Goal: Task Accomplishment & Management: Use online tool/utility

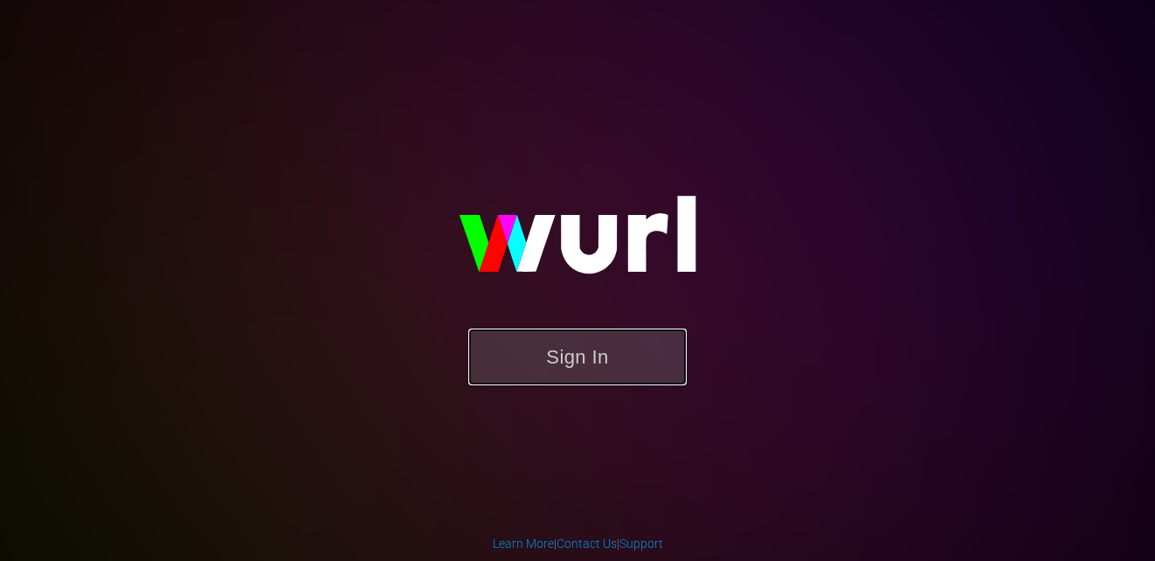
click at [622, 354] on button "Sign In" at bounding box center [577, 357] width 218 height 57
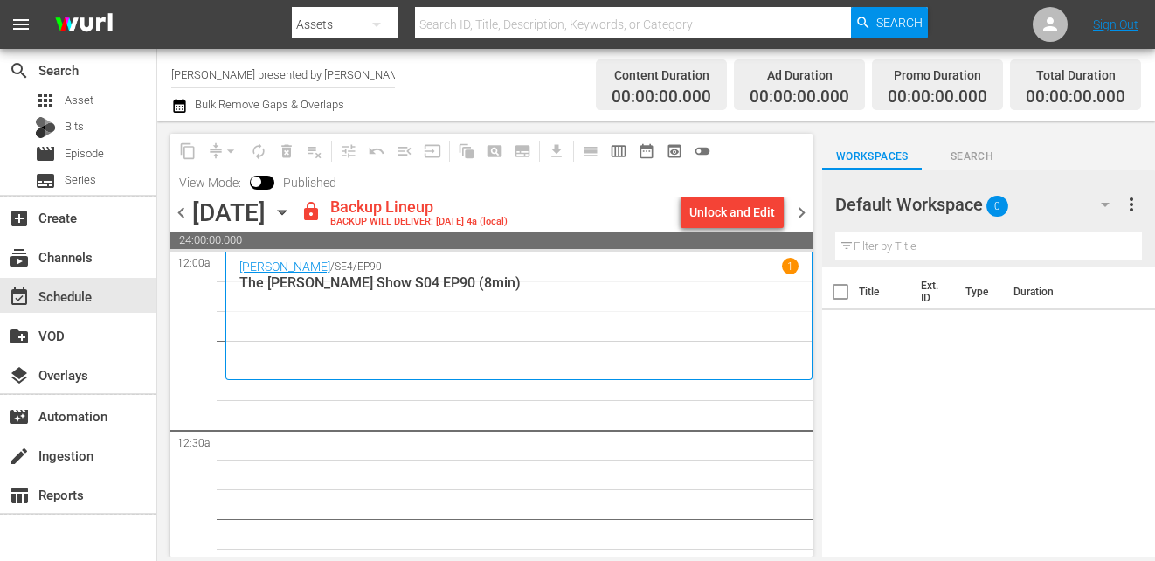
click at [800, 211] on span "chevron_right" at bounding box center [802, 213] width 22 height 22
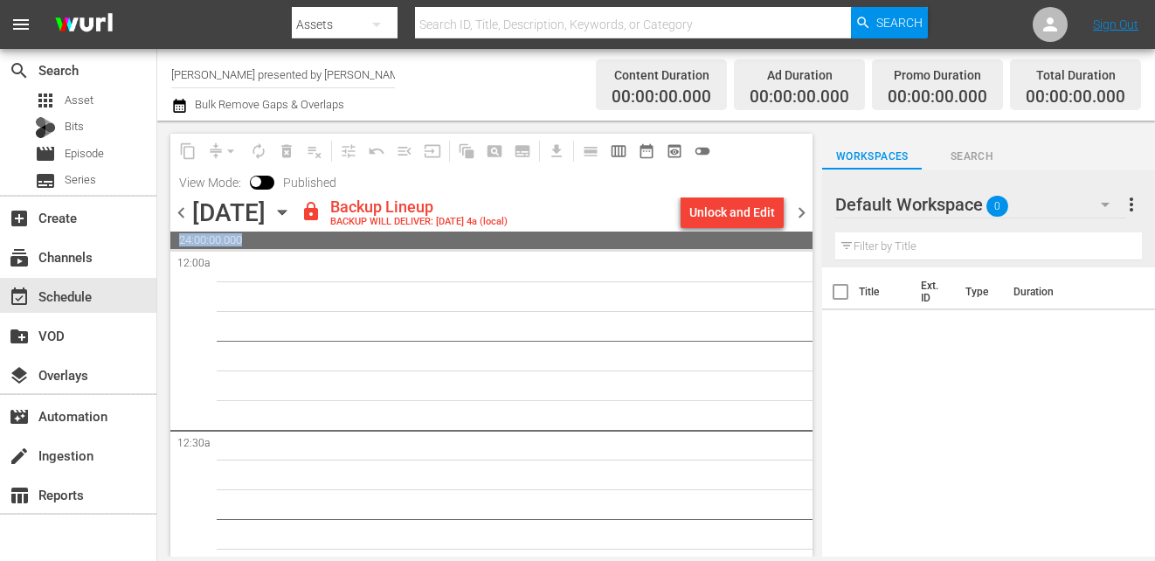
click at [730, 214] on div "Unlock and Edit" at bounding box center [732, 212] width 86 height 31
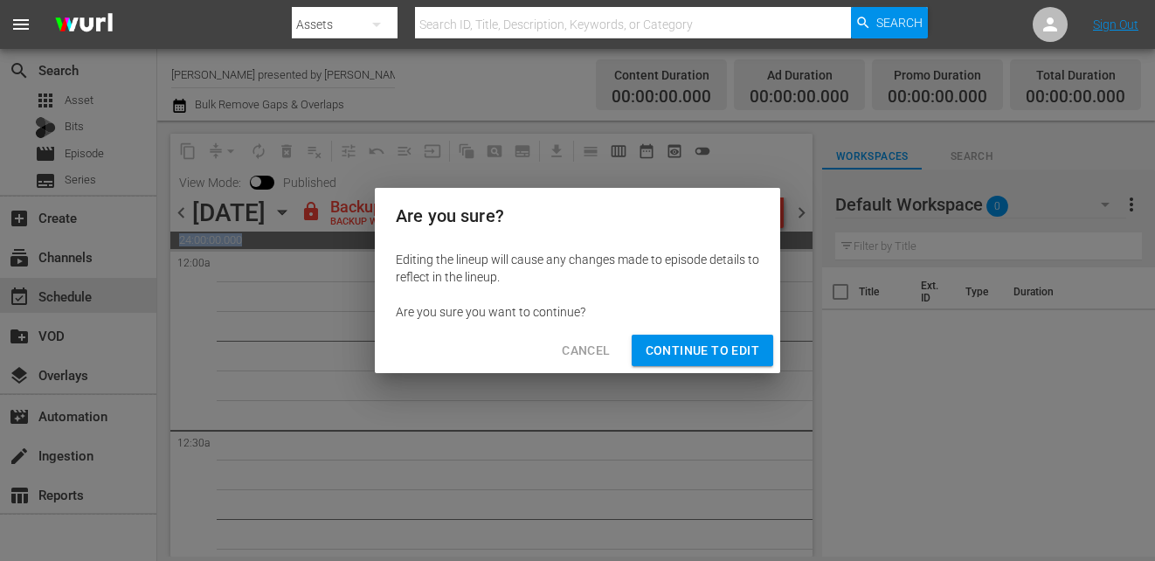
click at [687, 357] on span "Continue to Edit" at bounding box center [703, 351] width 114 height 22
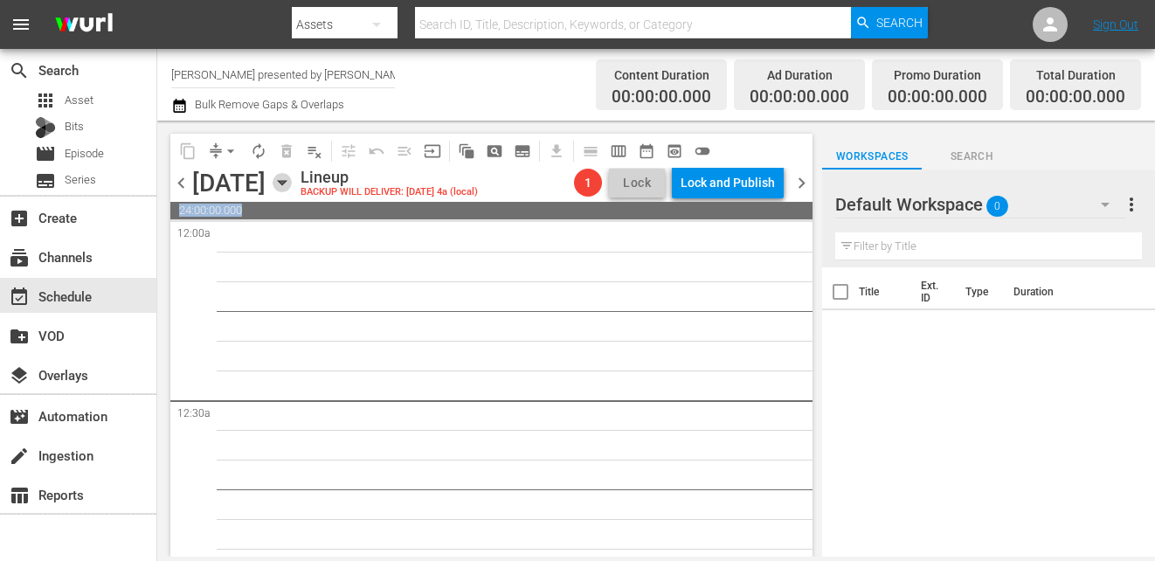
click at [292, 176] on icon "button" at bounding box center [282, 182] width 19 height 19
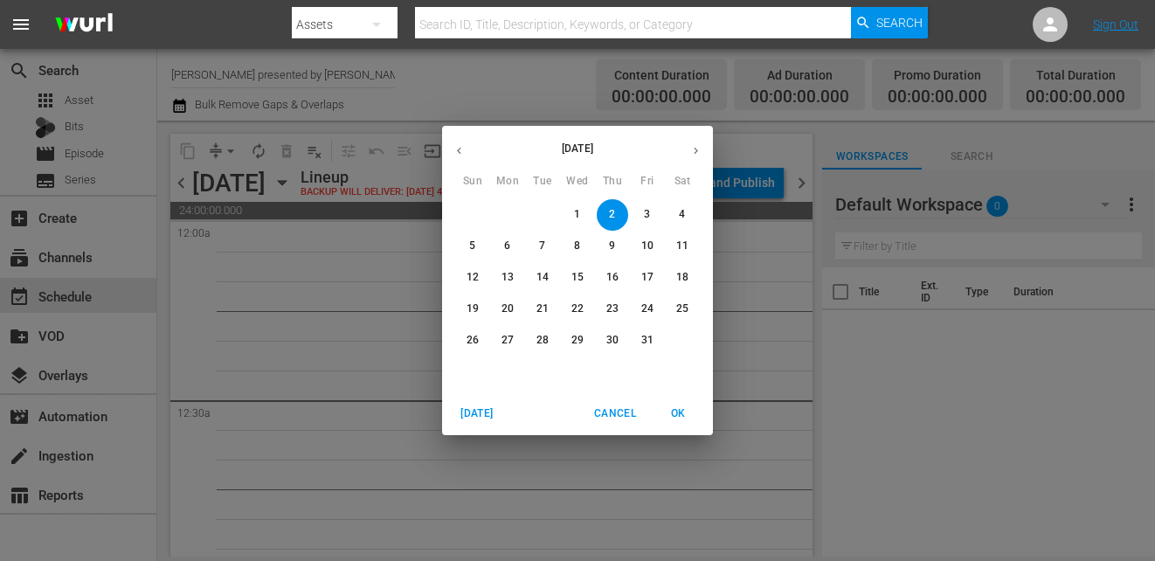
click at [787, 157] on div "October 2025 Sun Mon Tue Wed Thu Fri Sat 28 29 30 1 2 3 4 5 6 7 8 9 10 11 12 13…" at bounding box center [577, 280] width 1155 height 561
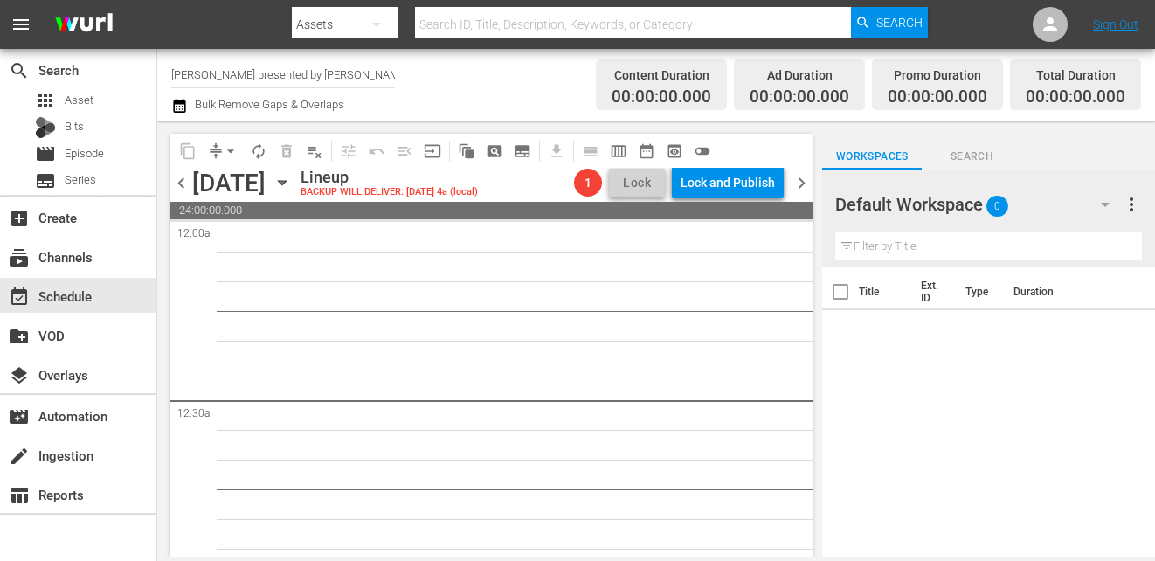
click at [806, 199] on div "chevron_left Thursday, October 2nd October 2nd Lineup BACKUP WILL DELIVER: 10/1…" at bounding box center [491, 185] width 642 height 34
click at [806, 190] on span "chevron_right" at bounding box center [802, 183] width 22 height 22
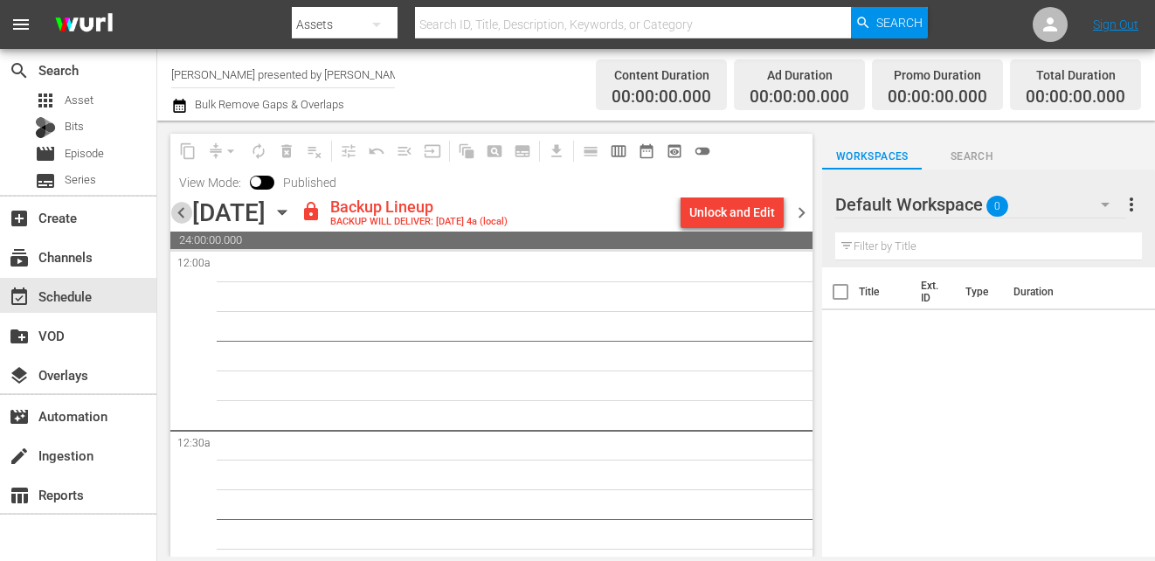
click at [186, 210] on span "chevron_left" at bounding box center [181, 213] width 22 height 22
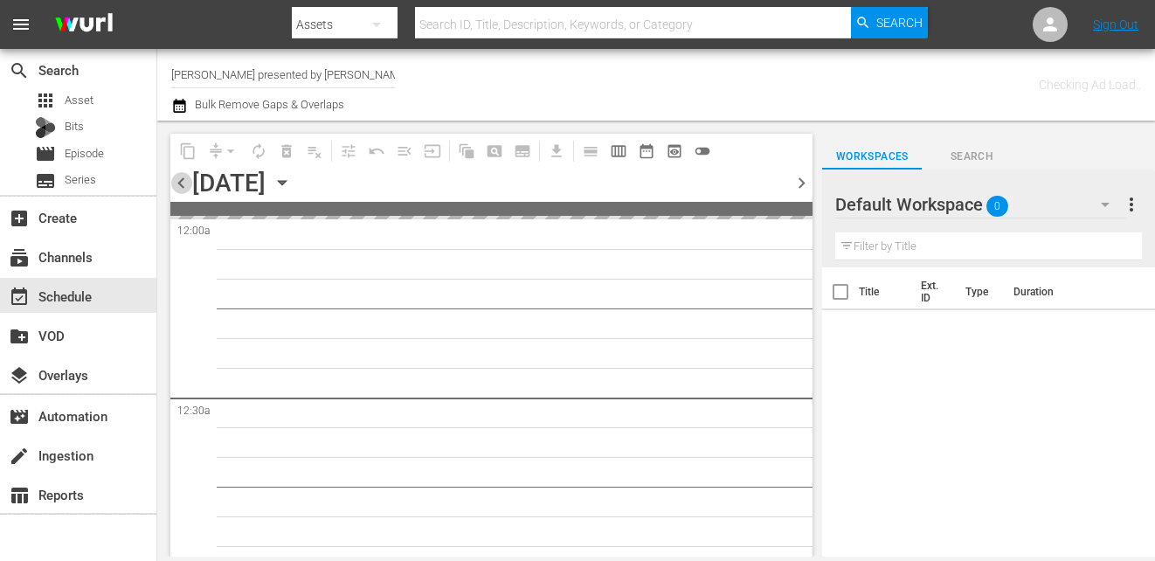
click at [183, 180] on span "chevron_left" at bounding box center [181, 183] width 22 height 22
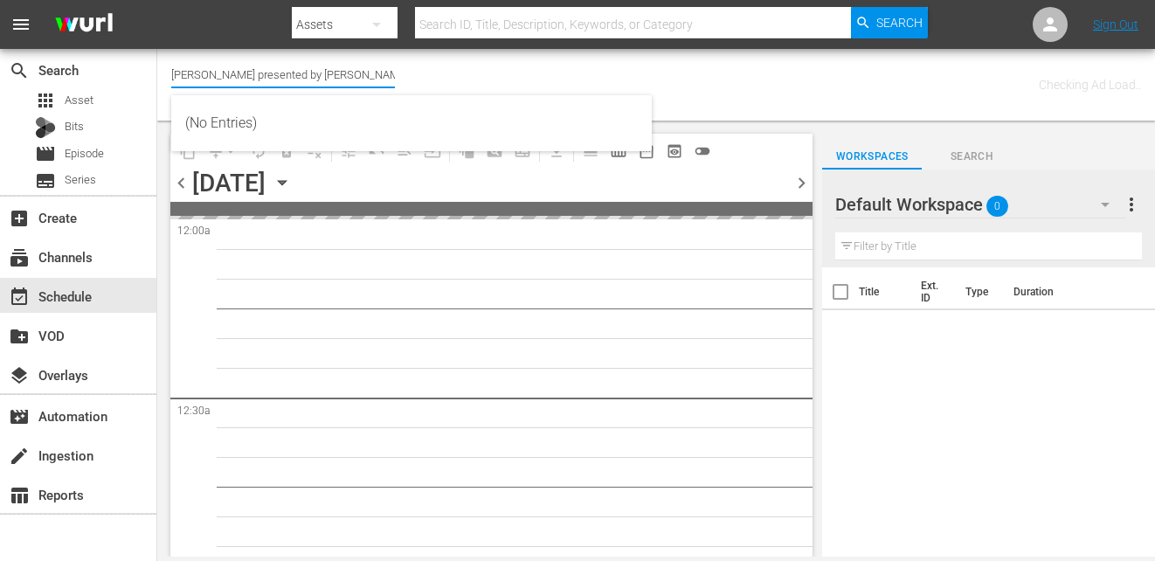
click at [322, 79] on input "Steve Wilkos presented by Nosey (1887)" at bounding box center [283, 74] width 224 height 42
click at [471, 69] on div "Channel Title Steve Wilkos presented by Nosey (1887) Bulk Remove Gaps & Overlaps" at bounding box center [435, 84] width 529 height 63
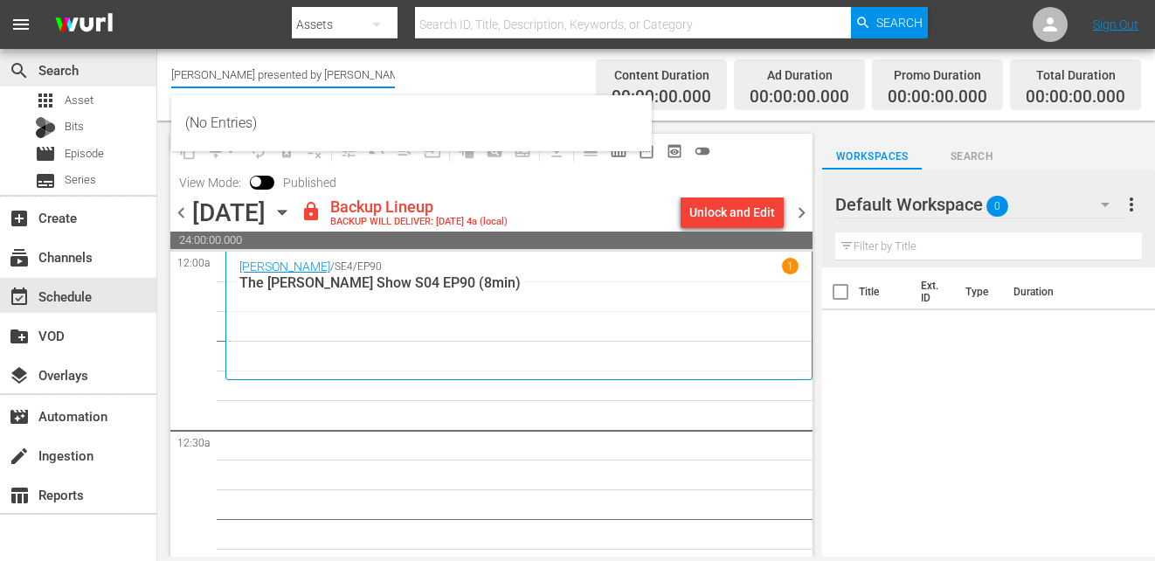
drag, startPoint x: 391, startPoint y: 75, endPoint x: 150, endPoint y: 73, distance: 241.1
click at [157, 0] on div "search Search apps Asset Bits movie Episode subtitles Series add_box Create sub…" at bounding box center [656, 0] width 998 height 0
type input "nosey"
click at [276, 85] on input "nosey" at bounding box center [283, 74] width 224 height 42
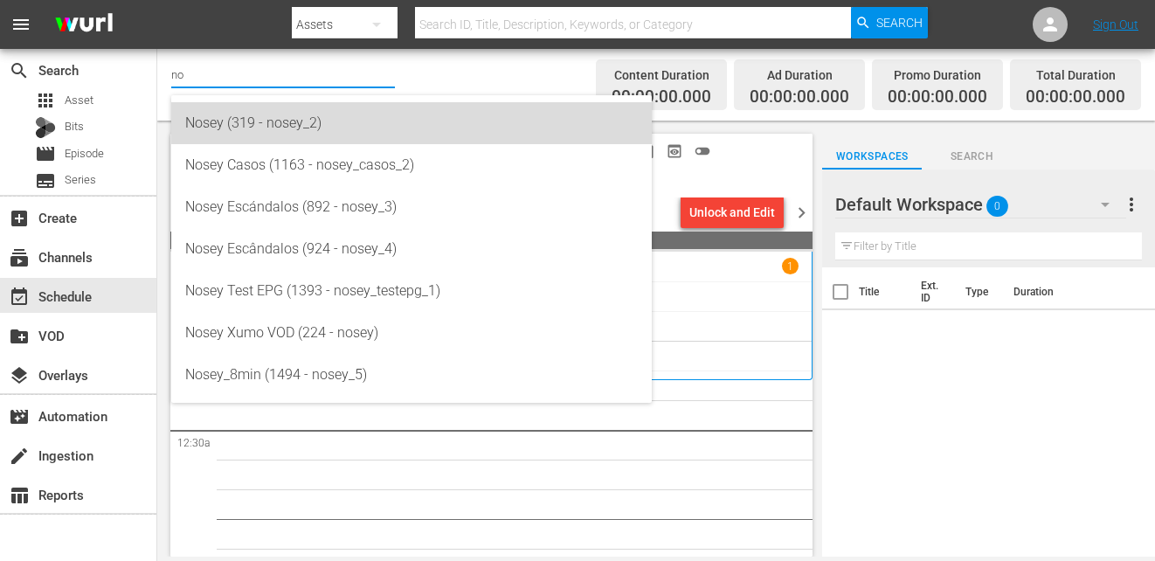
click at [349, 131] on div "Nosey (319 - nosey_2)" at bounding box center [411, 123] width 453 height 42
type input "Nosey (319 - nosey_2)"
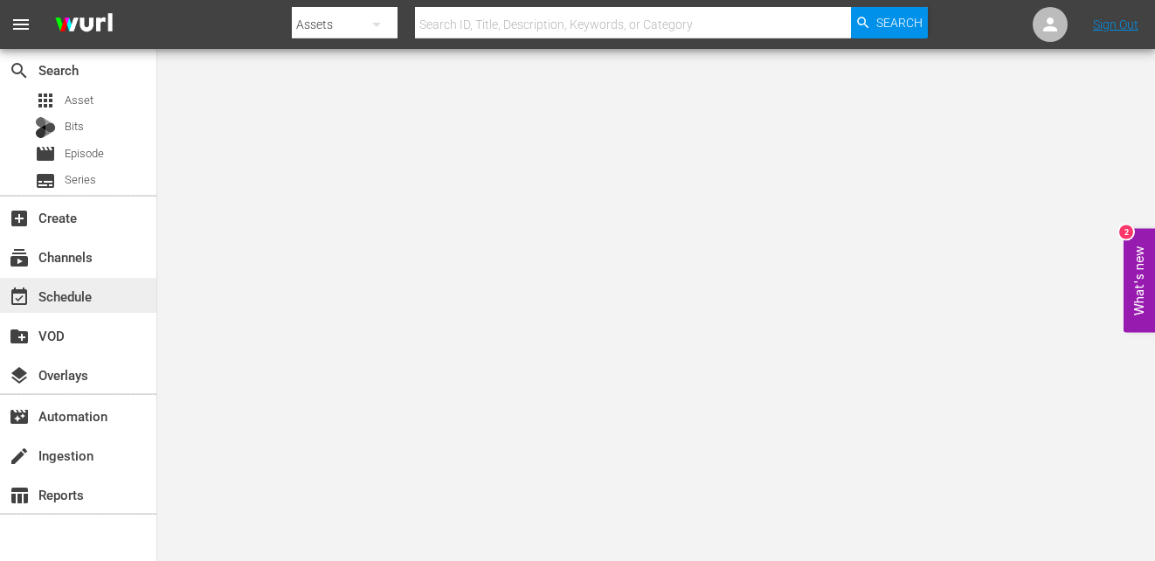
click at [57, 299] on div "event_available Schedule" at bounding box center [49, 294] width 98 height 16
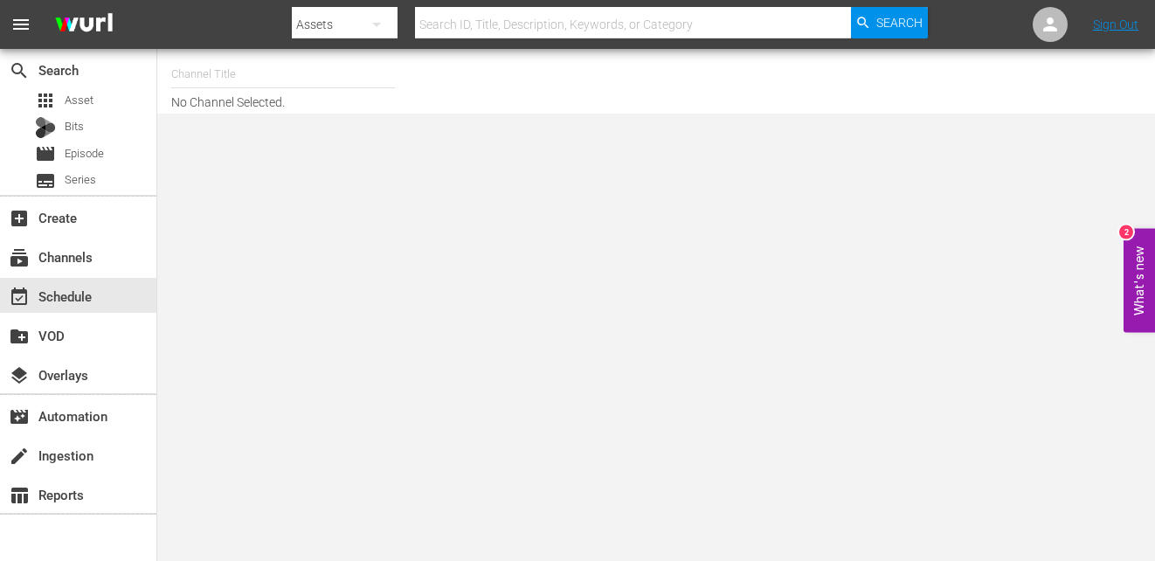
click at [229, 84] on input "text" at bounding box center [283, 74] width 224 height 42
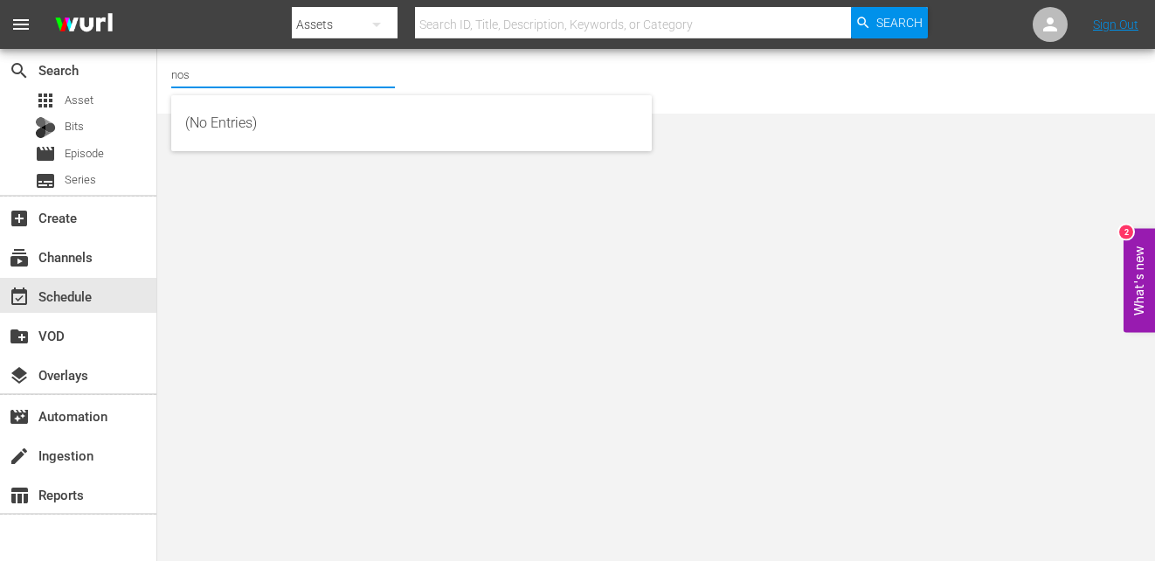
click at [218, 81] on input "nos" at bounding box center [283, 74] width 224 height 42
type input "n"
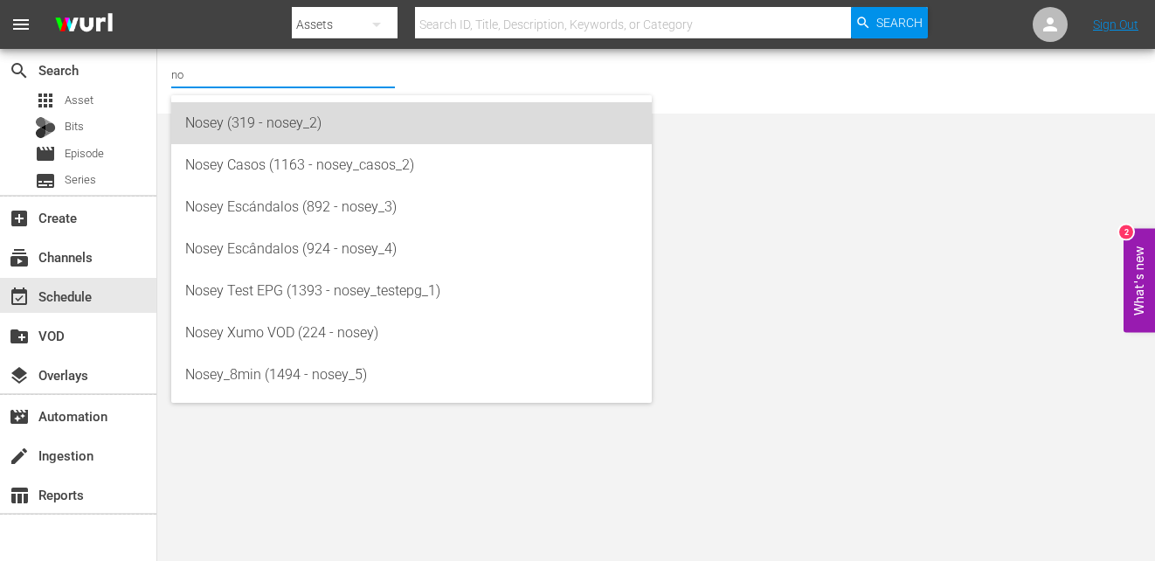
click at [285, 138] on div "Nosey (319 - nosey_2)" at bounding box center [411, 123] width 453 height 42
type input "Nosey (319 - nosey_2)"
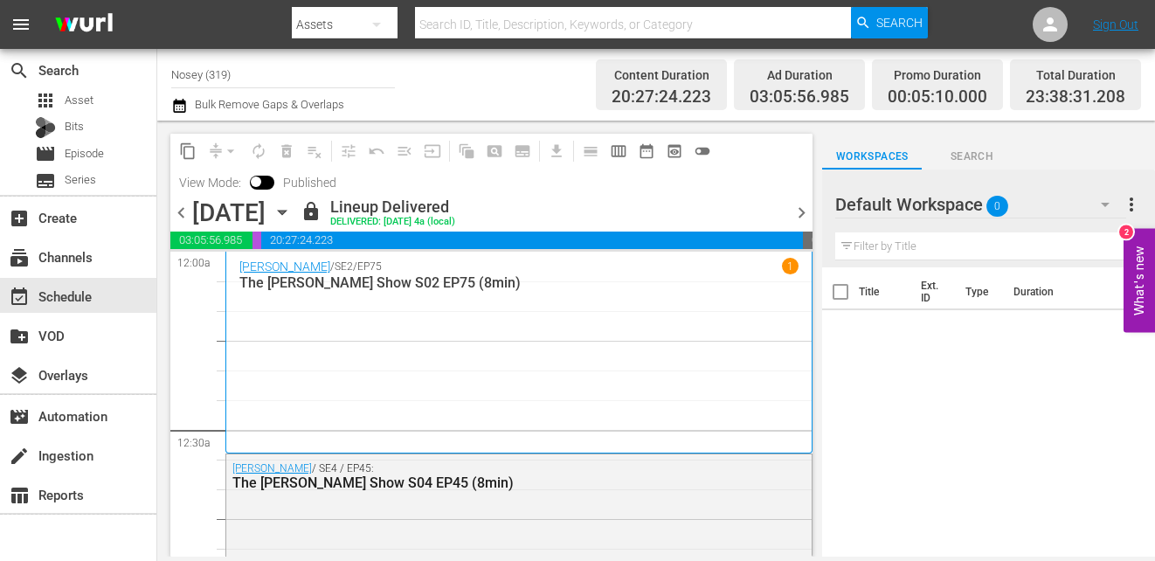
click at [178, 209] on span "chevron_left" at bounding box center [181, 213] width 22 height 22
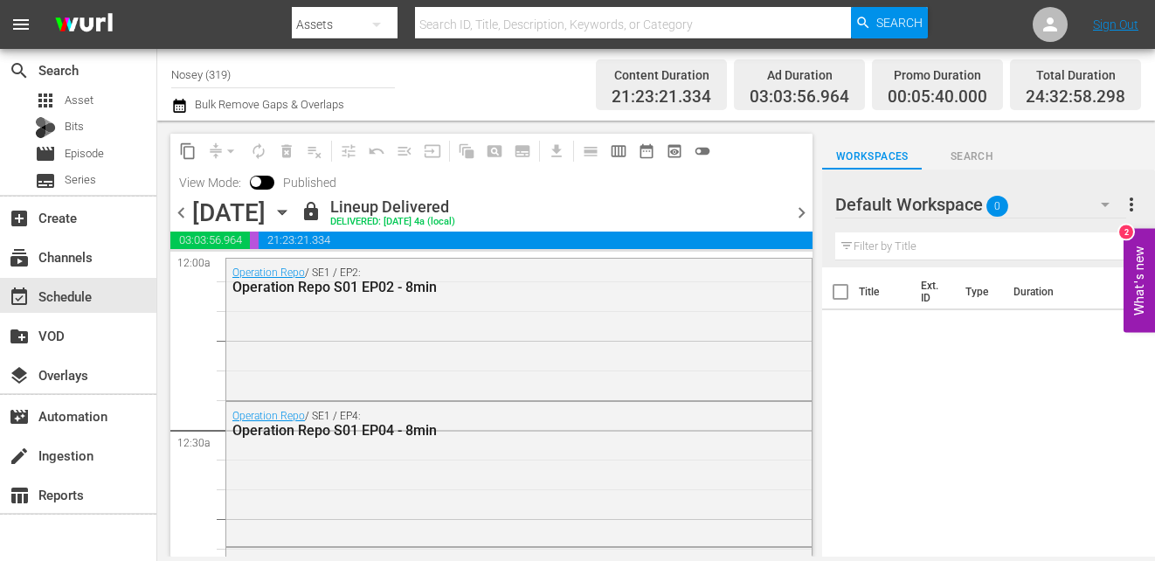
click at [178, 209] on span "chevron_left" at bounding box center [181, 213] width 22 height 22
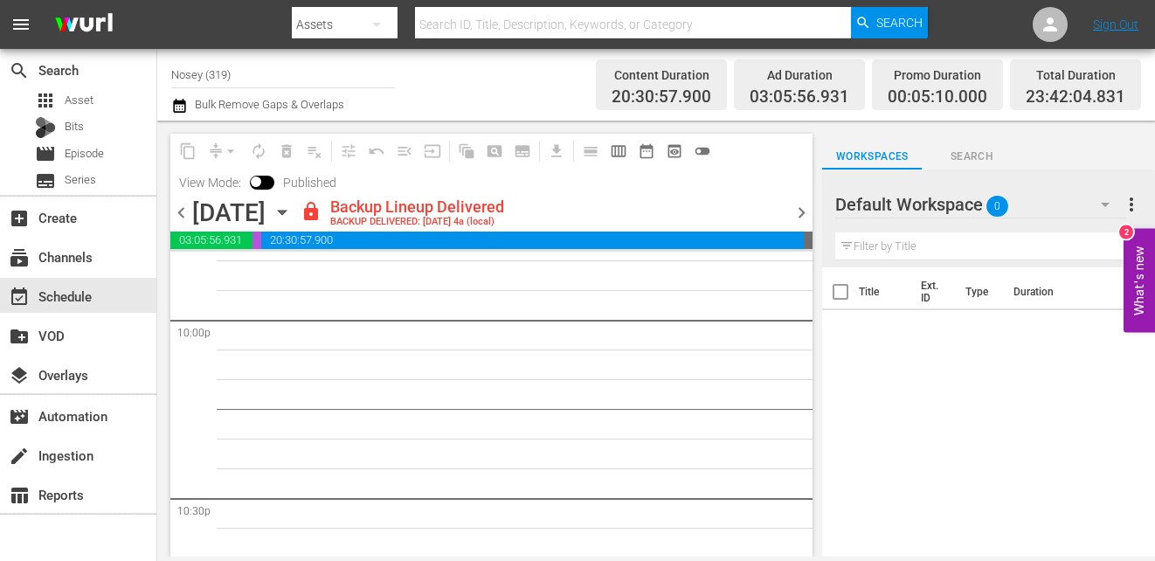
scroll to position [8250, 0]
